Goal: Use online tool/utility: Utilize a website feature to perform a specific function

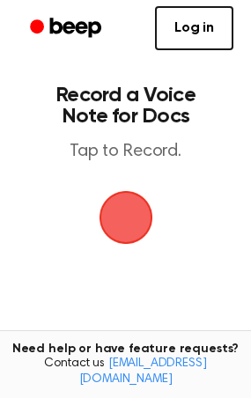
click at [134, 210] on span "button" at bounding box center [126, 217] width 72 height 72
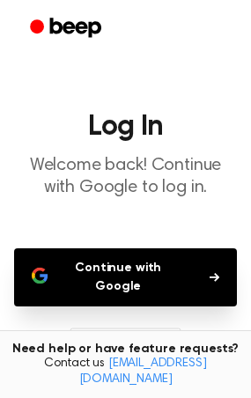
click at [129, 278] on button "Continue with Google" at bounding box center [125, 277] width 223 height 58
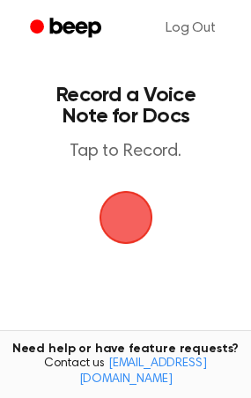
click at [134, 218] on span "button" at bounding box center [126, 218] width 54 height 54
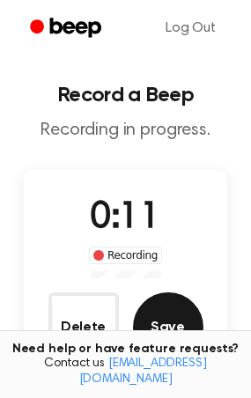
click at [180, 320] on button "Save" at bounding box center [168, 327] width 70 height 70
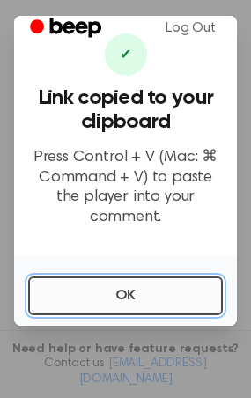
click at [128, 283] on button "OK" at bounding box center [125, 295] width 195 height 39
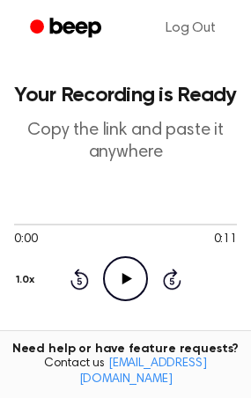
click at [133, 102] on h1 "Your Recording is Ready" at bounding box center [125, 94] width 223 height 21
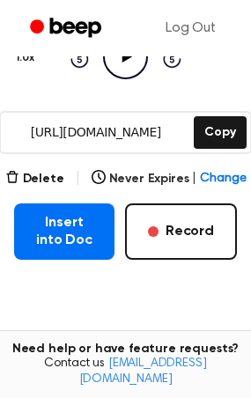
scroll to position [201, 0]
